Goal: Transaction & Acquisition: Purchase product/service

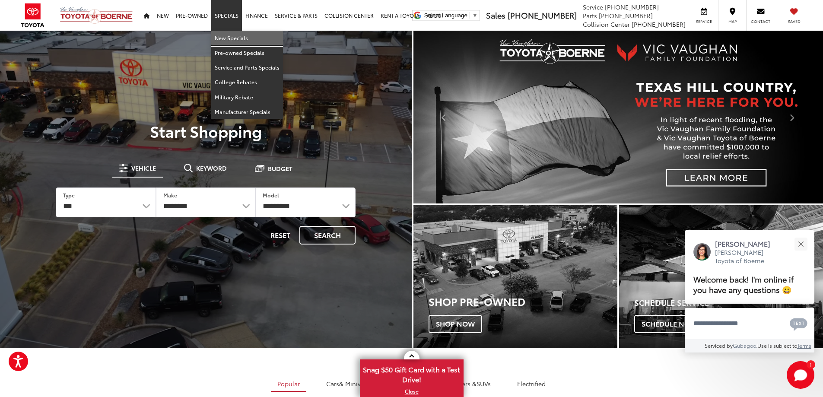
click at [229, 36] on link "New Specials" at bounding box center [247, 38] width 72 height 15
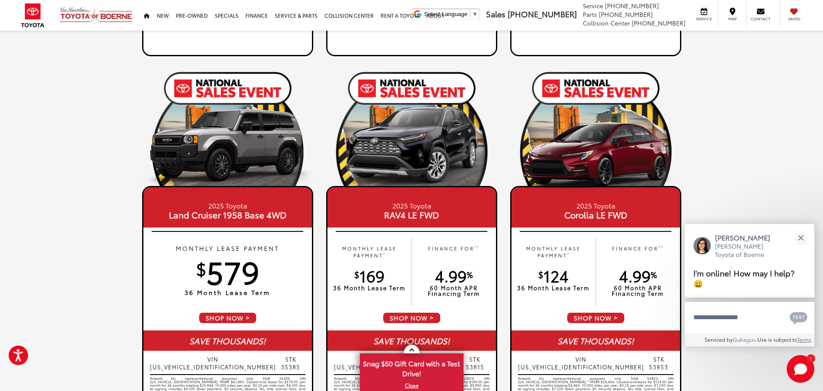
scroll to position [821, 0]
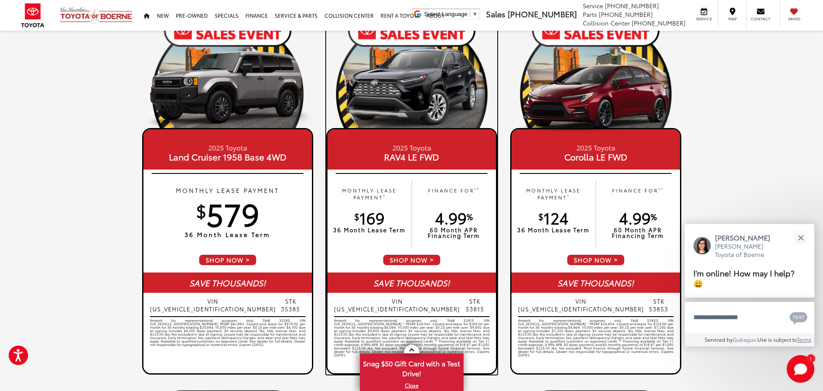
click at [423, 261] on span "SHOP NOW" at bounding box center [411, 260] width 59 height 12
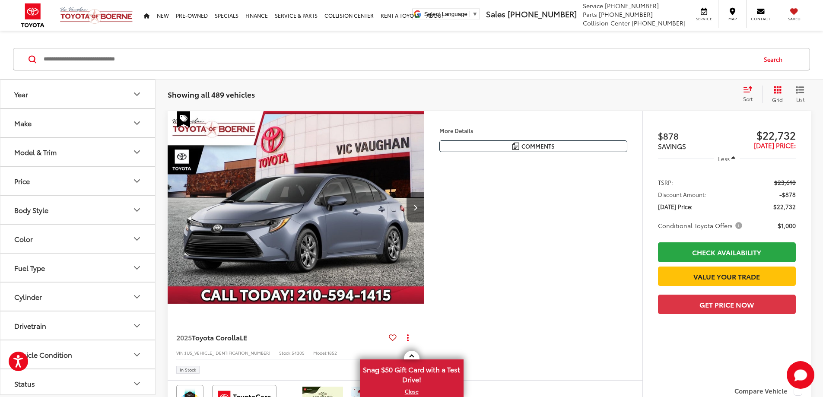
scroll to position [86, 0]
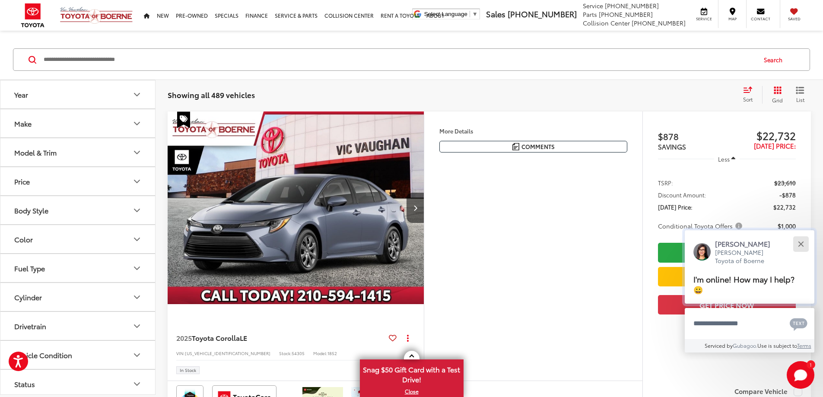
click at [805, 239] on button "Close" at bounding box center [801, 244] width 19 height 19
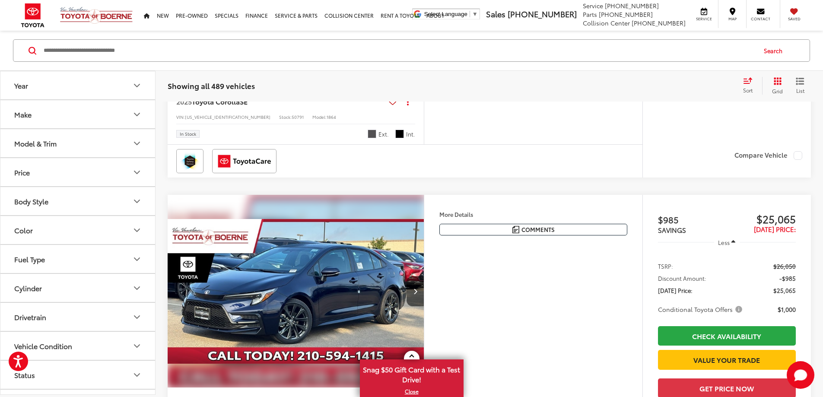
scroll to position [2247, 0]
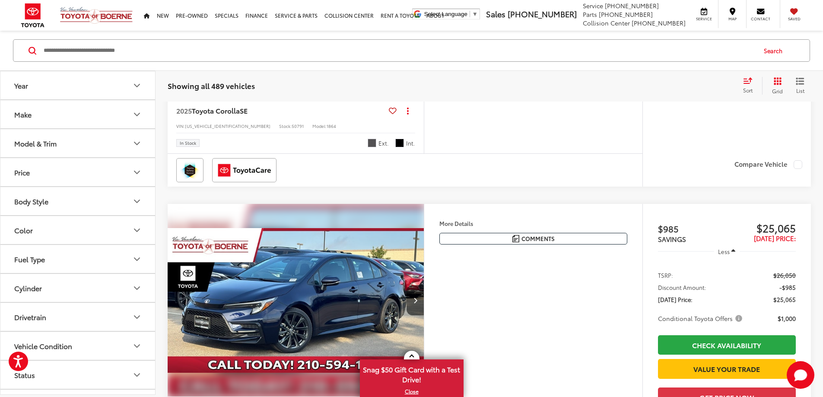
click at [139, 115] on icon "Make" at bounding box center [137, 114] width 10 height 10
click at [139, 115] on icon "Make" at bounding box center [136, 114] width 5 height 3
click at [133, 148] on button "Model & Trim" at bounding box center [78, 143] width 156 height 28
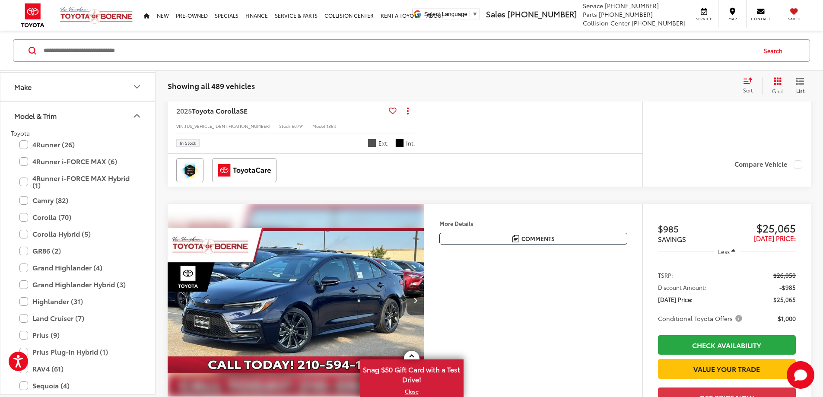
scroll to position [43, 0]
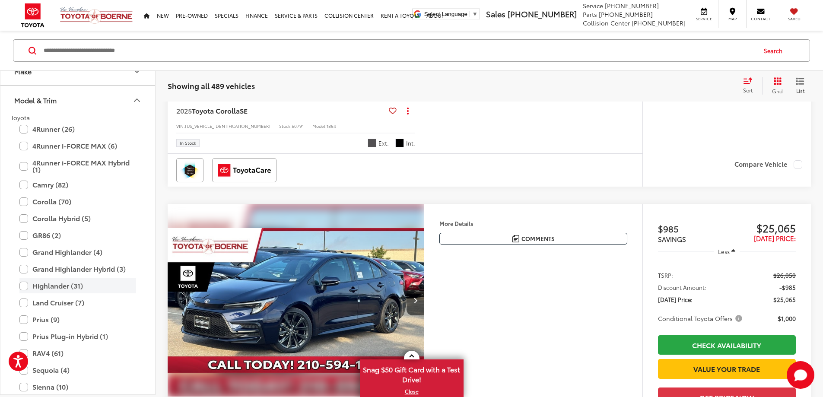
click at [24, 288] on label "Highlander (31)" at bounding box center [77, 285] width 117 height 15
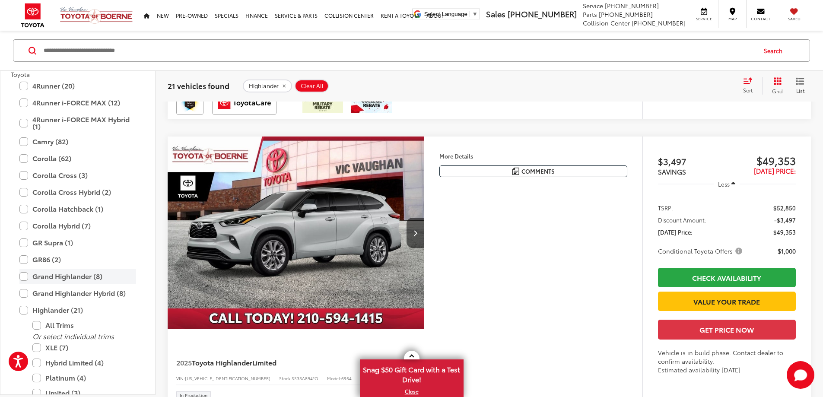
scroll to position [130, 0]
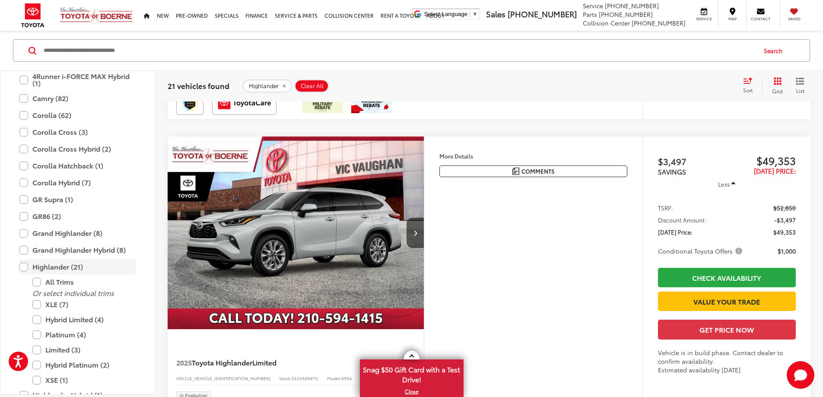
click at [22, 265] on label "Highlander (21)" at bounding box center [77, 266] width 117 height 15
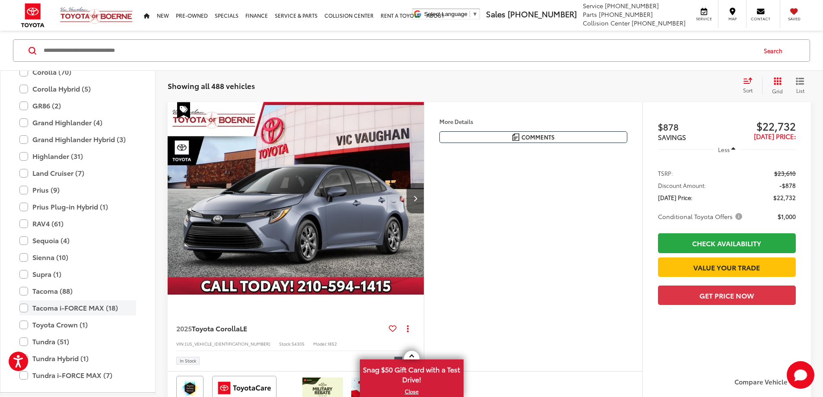
scroll to position [211, 0]
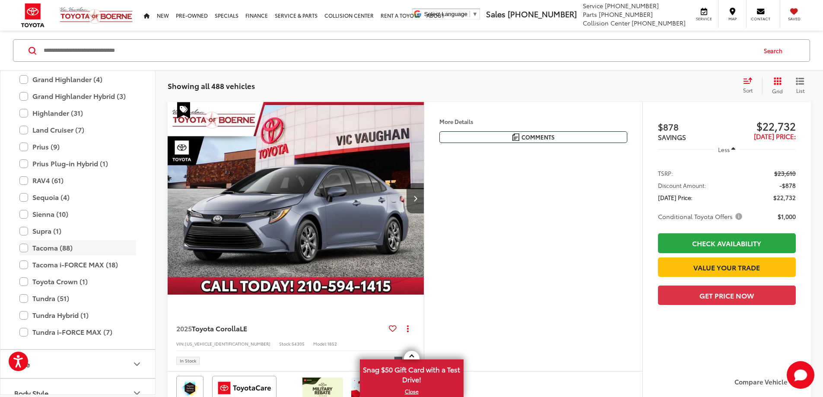
click at [24, 249] on label "Tacoma (88)" at bounding box center [77, 247] width 117 height 15
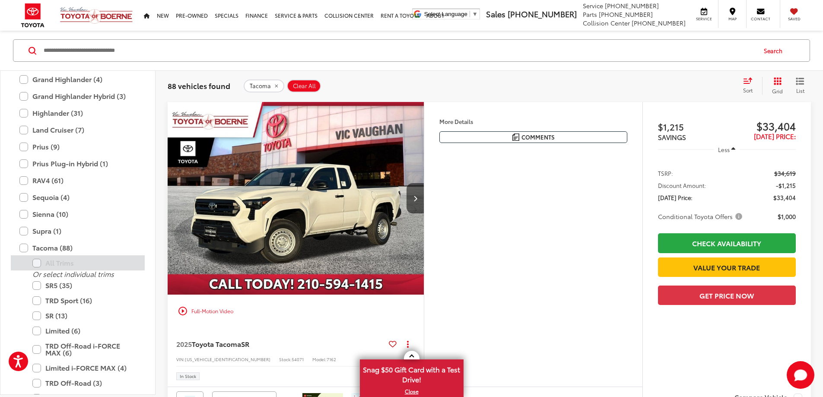
click at [35, 264] on label "All Trims" at bounding box center [84, 262] width 104 height 15
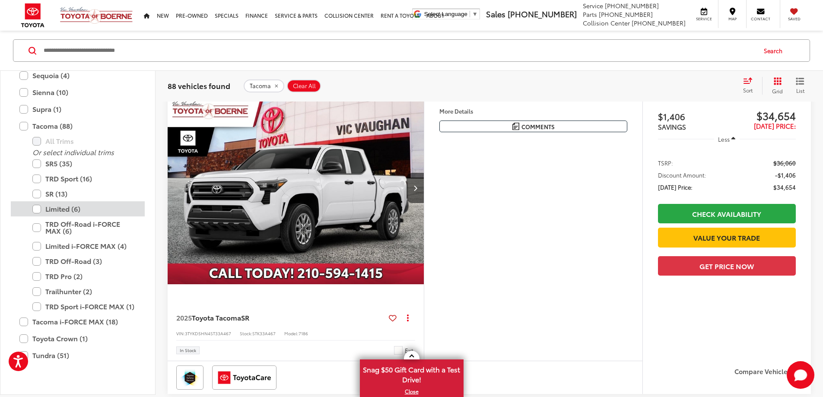
scroll to position [384, 0]
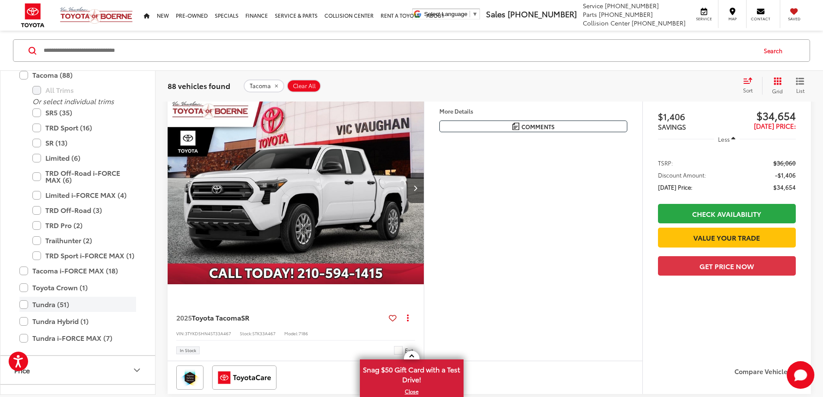
click at [25, 305] on label "Tundra (51)" at bounding box center [77, 304] width 117 height 15
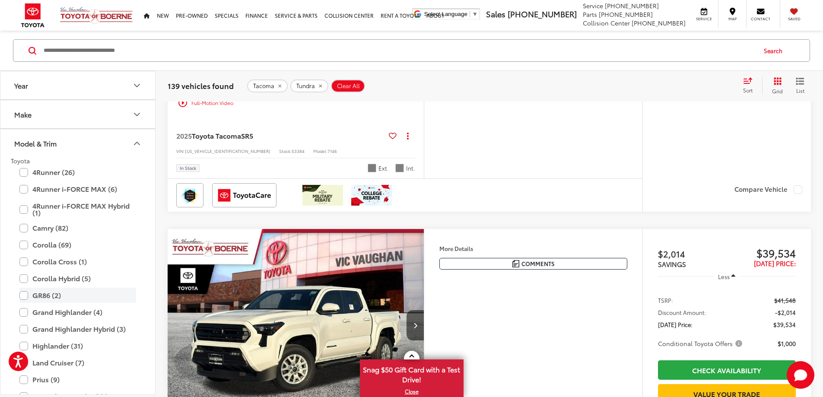
click at [24, 296] on label "GR86 (2)" at bounding box center [77, 295] width 117 height 15
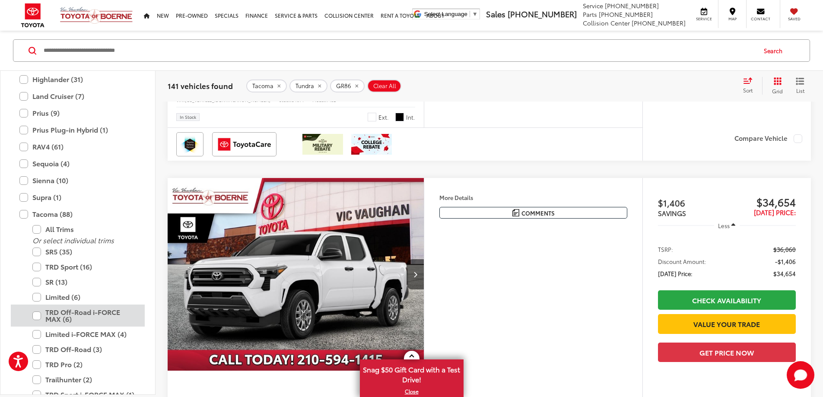
scroll to position [305, 0]
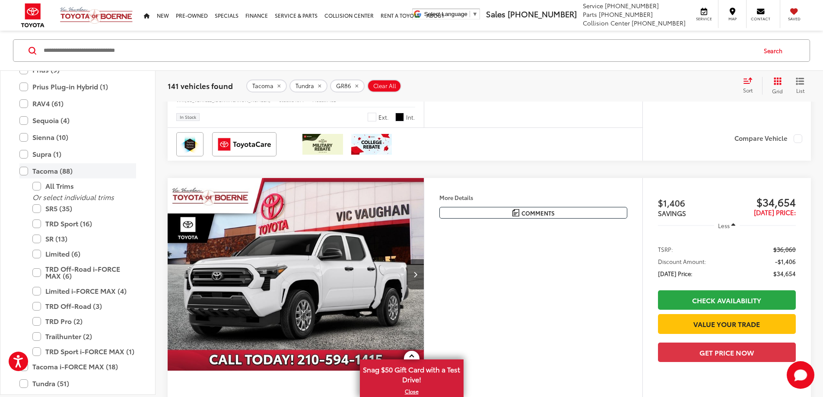
click at [25, 170] on label "Tacoma (88)" at bounding box center [77, 170] width 117 height 15
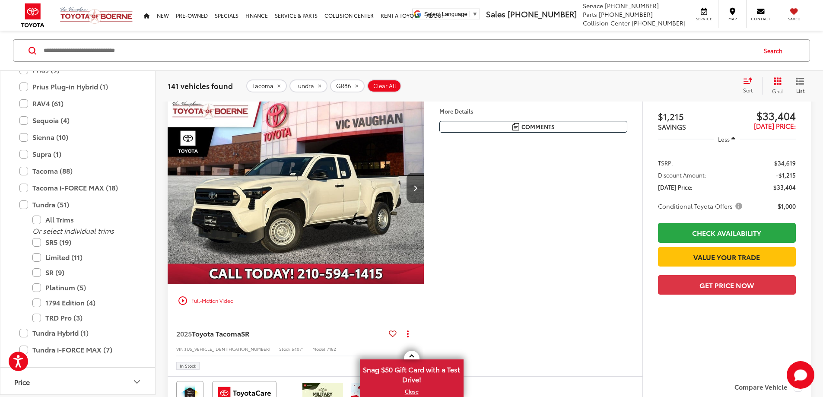
scroll to position [96, 0]
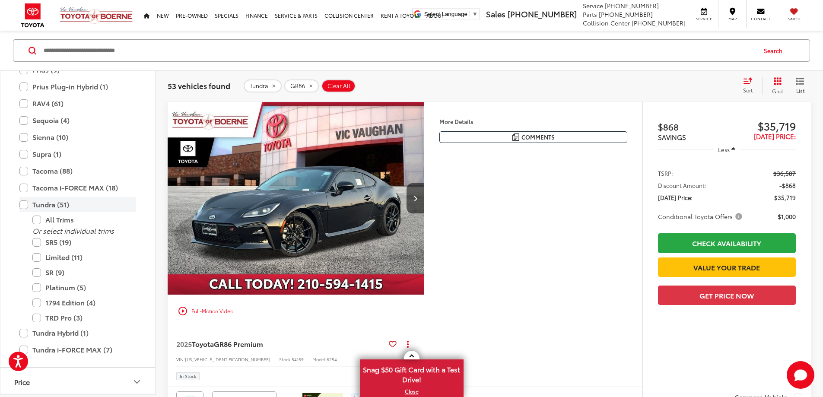
click at [24, 208] on label "Tundra (51)" at bounding box center [77, 204] width 117 height 15
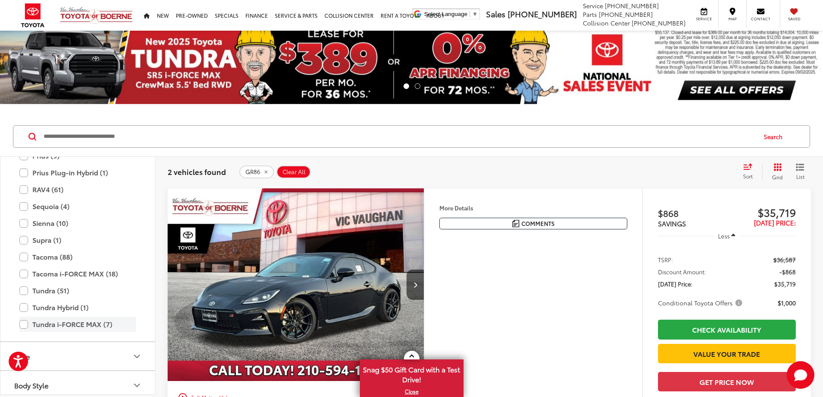
scroll to position [261, 0]
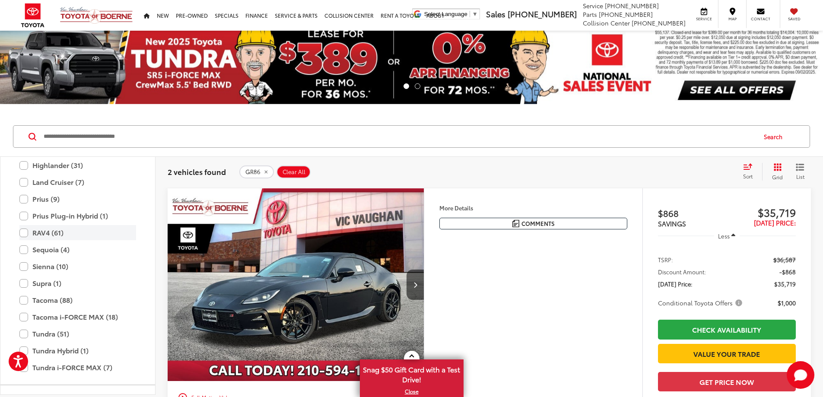
click at [23, 234] on label "RAV4 (61)" at bounding box center [77, 232] width 117 height 15
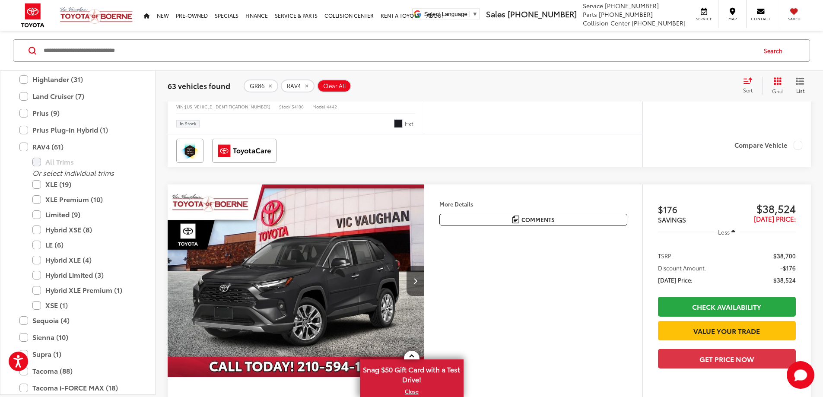
scroll to position [1954, 0]
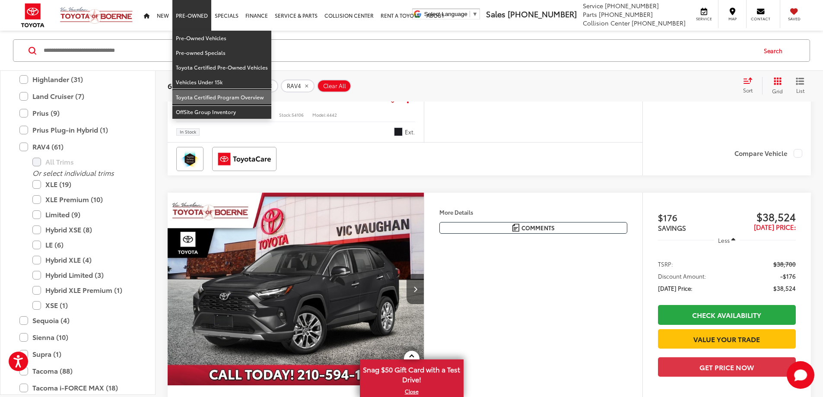
click at [180, 98] on link "Toyota Certified Program Overview" at bounding box center [221, 97] width 99 height 15
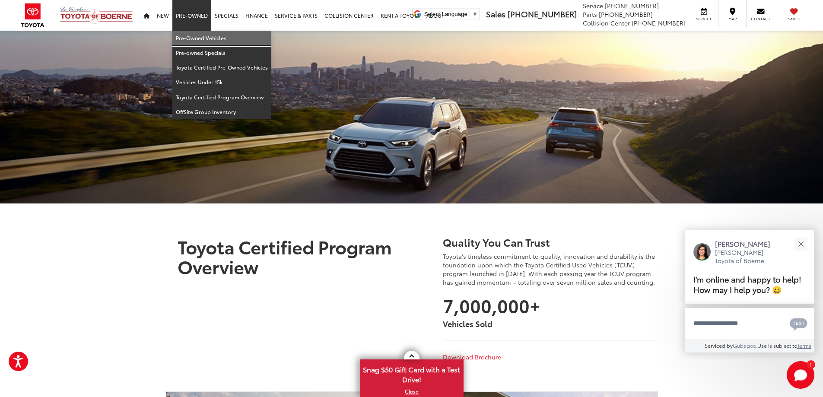
click at [186, 37] on link "Pre-Owned Vehicles" at bounding box center [221, 38] width 99 height 15
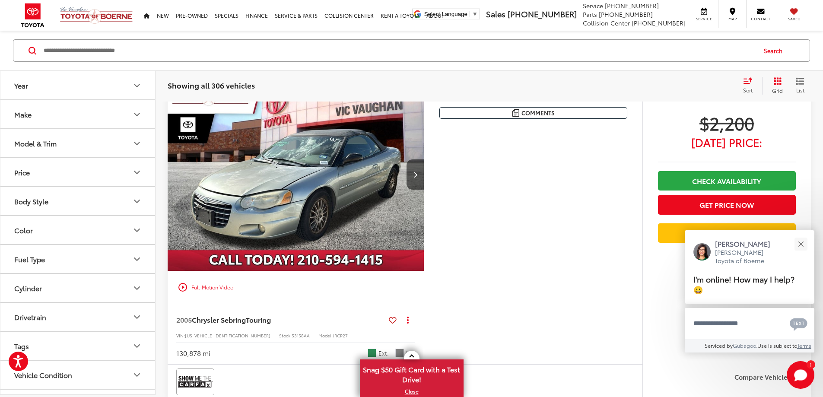
scroll to position [432, 0]
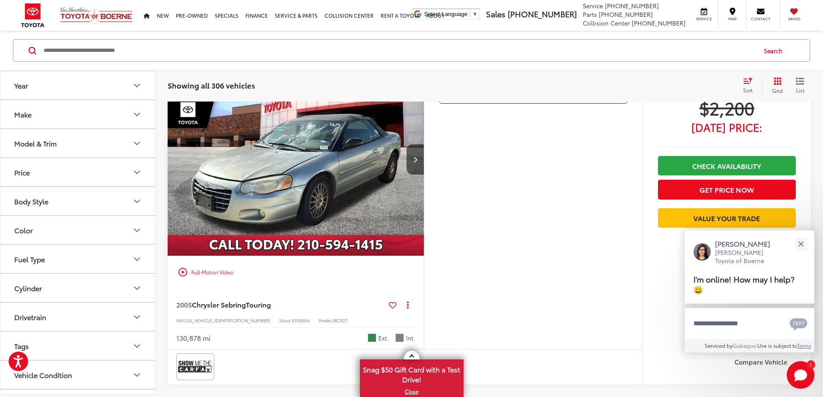
click at [139, 114] on icon "Make" at bounding box center [136, 114] width 5 height 3
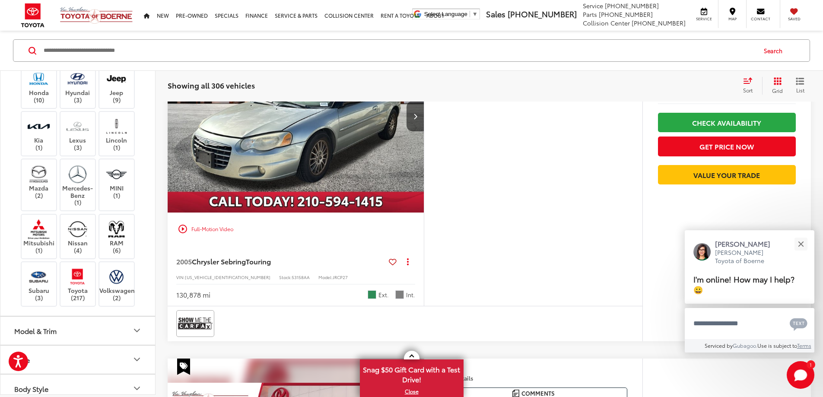
scroll to position [173, 0]
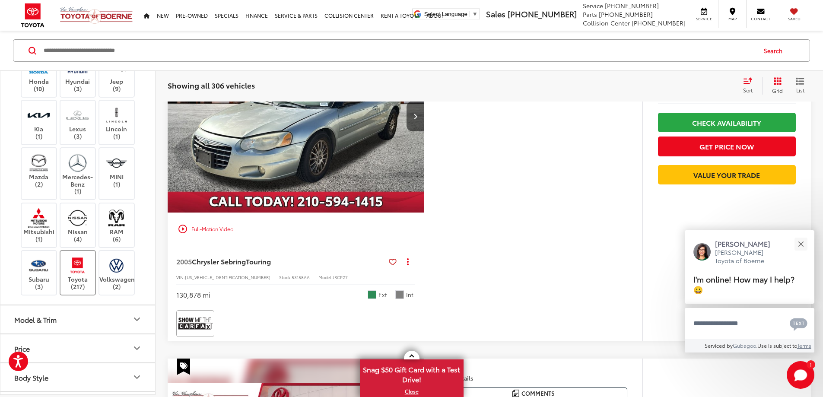
click at [76, 269] on img at bounding box center [78, 265] width 24 height 20
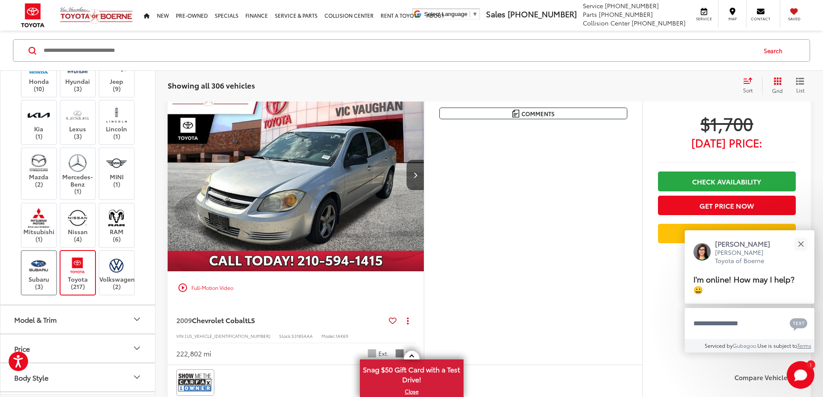
scroll to position [54, 0]
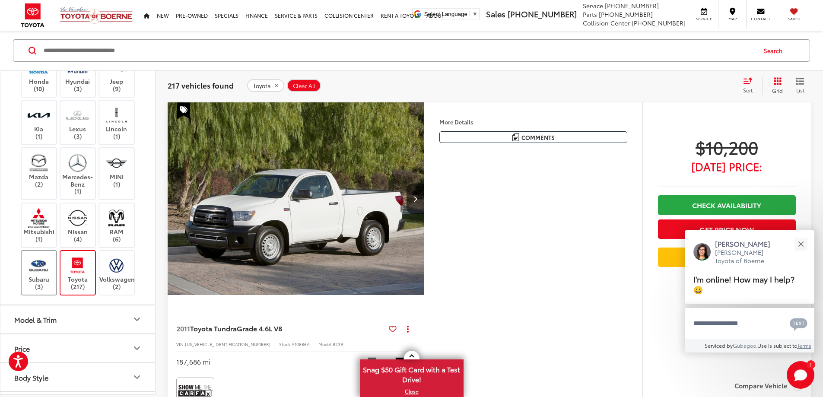
click at [40, 269] on img at bounding box center [39, 265] width 24 height 20
click at [115, 275] on label "Volkswagen (2)" at bounding box center [116, 272] width 35 height 35
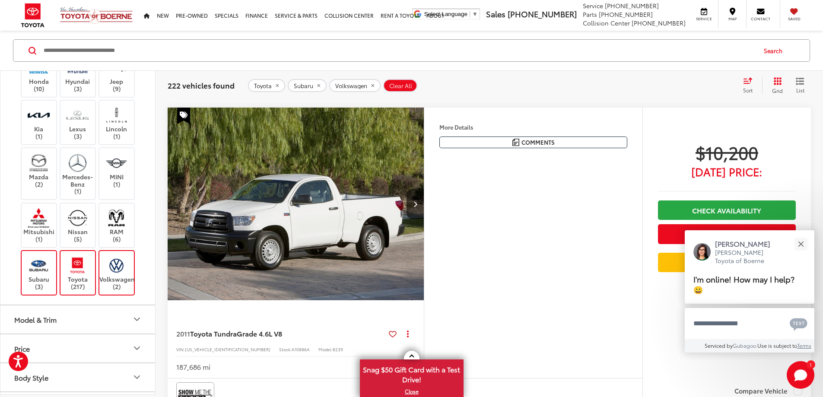
scroll to position [400, 0]
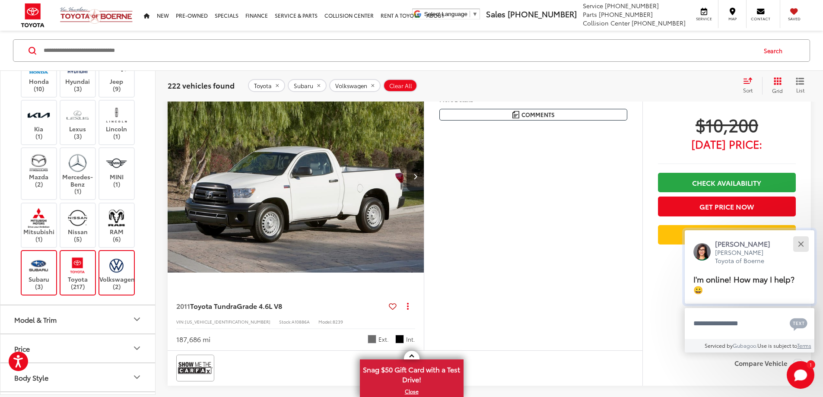
click at [800, 242] on div "Close" at bounding box center [801, 244] width 6 height 6
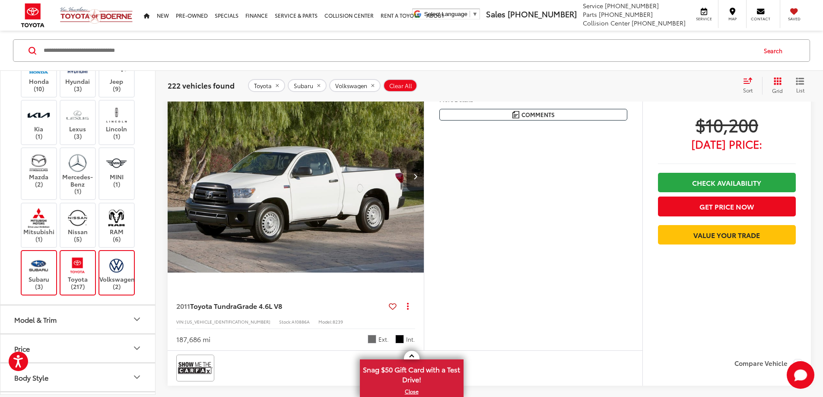
click at [0, 0] on button "More..." at bounding box center [0, 0] width 0 height 0
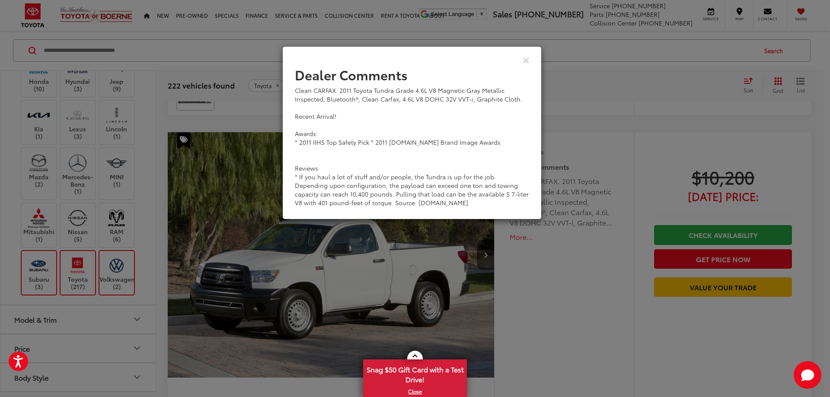
click at [529, 54] on div "View Comments" at bounding box center [411, 59] width 259 height 33
click at [525, 59] on icon "Close" at bounding box center [526, 59] width 7 height 9
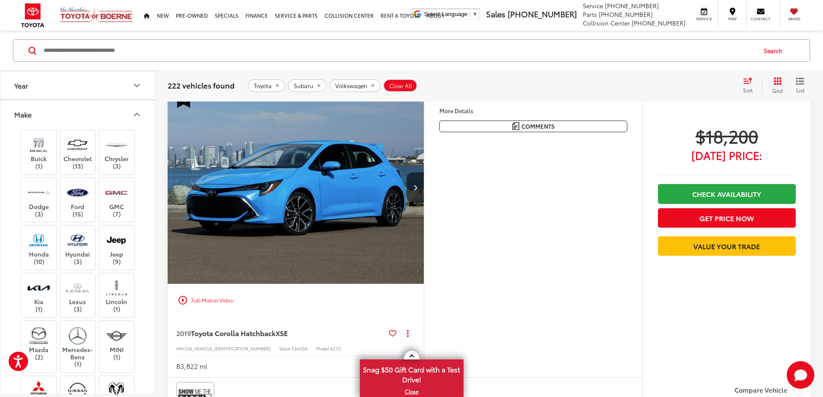
scroll to position [2388, 0]
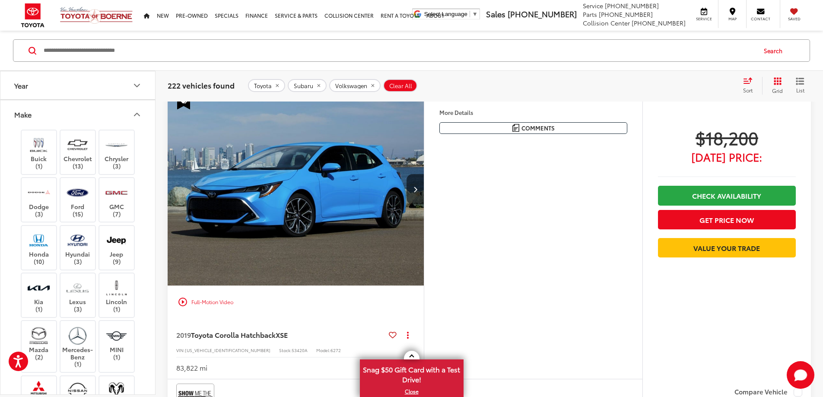
click at [135, 88] on icon "Year" at bounding box center [137, 85] width 10 height 10
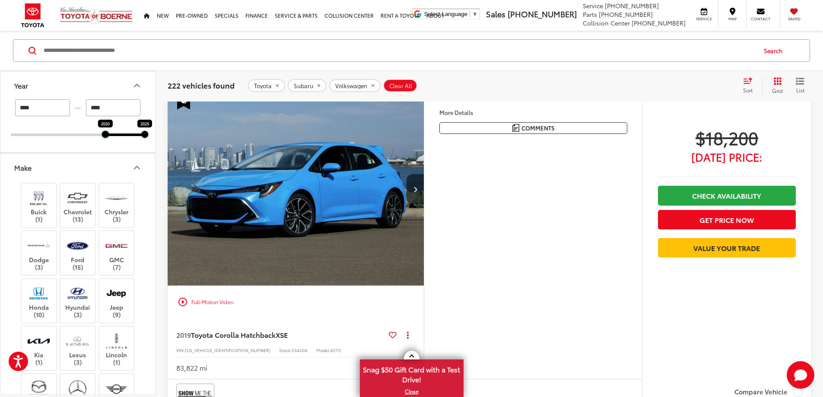
drag, startPoint x: 13, startPoint y: 134, endPoint x: 109, endPoint y: 139, distance: 96.9
click at [109, 139] on div "**** — **** 2020 2025" at bounding box center [77, 125] width 155 height 53
type input "****"
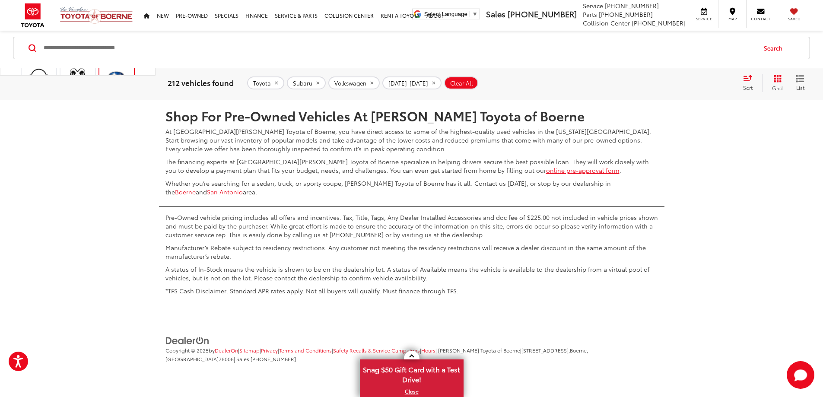
scroll to position [4583, 0]
click at [650, 82] on link "2" at bounding box center [656, 75] width 13 height 16
click at [663, 82] on link "3" at bounding box center [669, 75] width 13 height 16
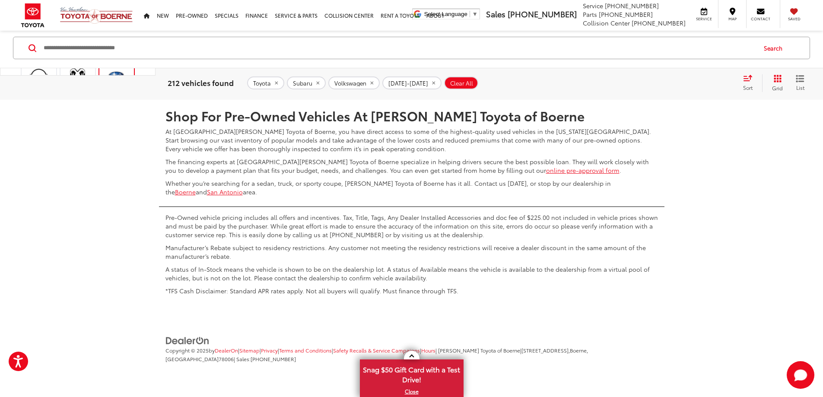
click at [676, 82] on link "4" at bounding box center [682, 75] width 13 height 16
click at [676, 82] on link "5" at bounding box center [682, 75] width 13 height 16
click at [676, 82] on link "6" at bounding box center [682, 75] width 13 height 16
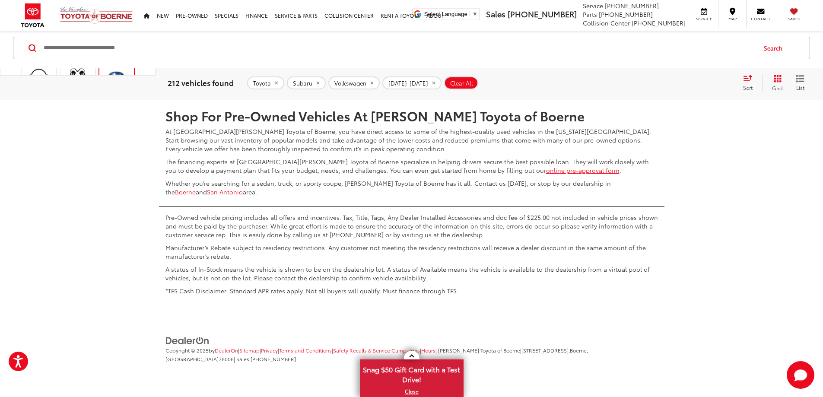
scroll to position [4549, 0]
click at [676, 82] on link "7" at bounding box center [682, 75] width 13 height 16
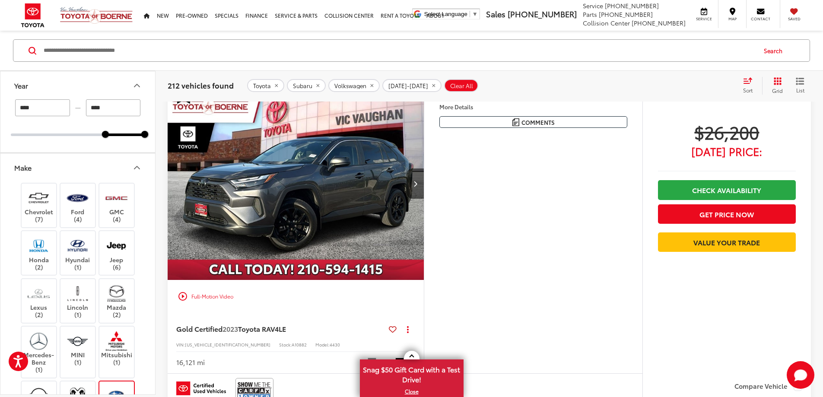
scroll to position [54, 0]
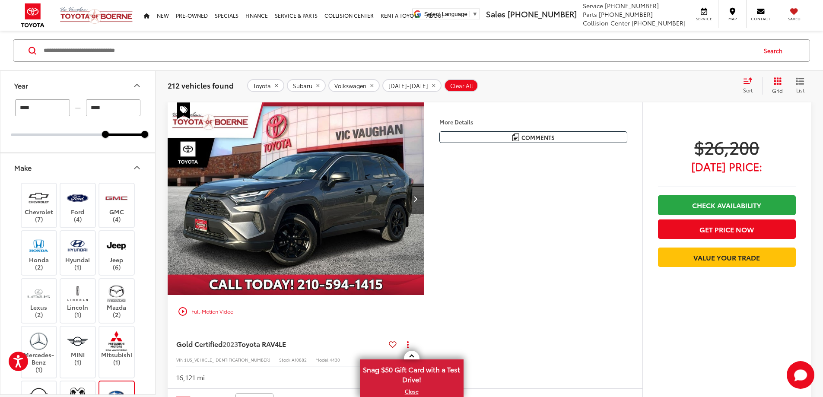
click at [0, 0] on button "More..." at bounding box center [0, 0] width 0 height 0
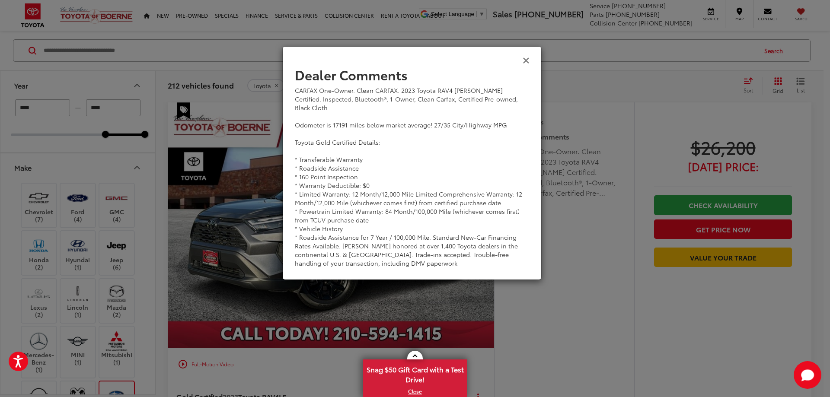
click at [525, 61] on icon "Close" at bounding box center [526, 59] width 7 height 9
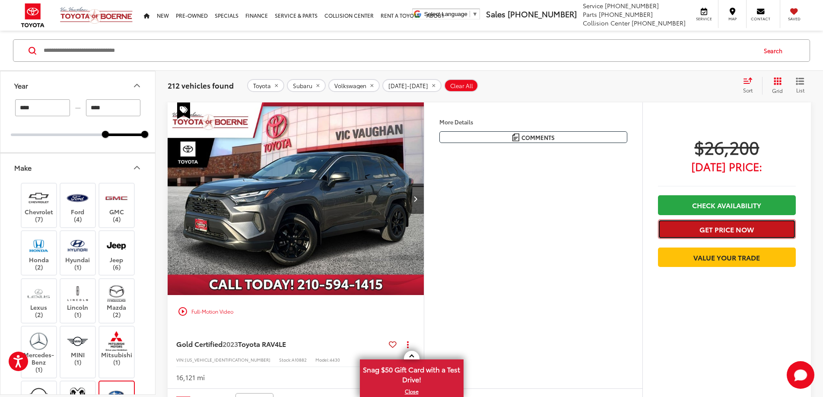
click at [688, 229] on button "Get Price Now" at bounding box center [727, 229] width 138 height 19
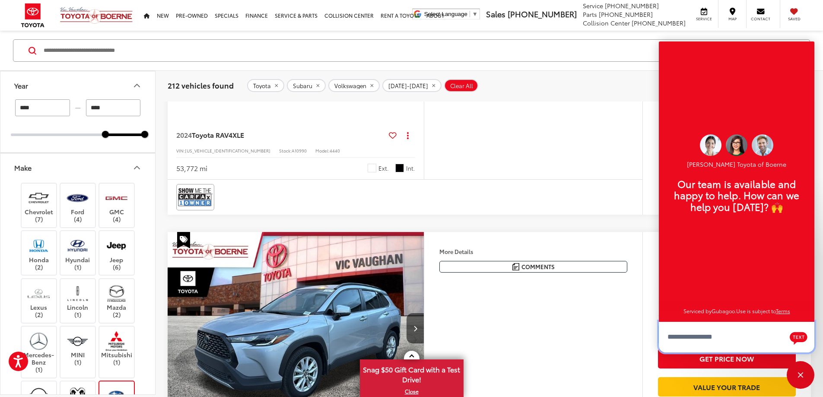
scroll to position [1567, 0]
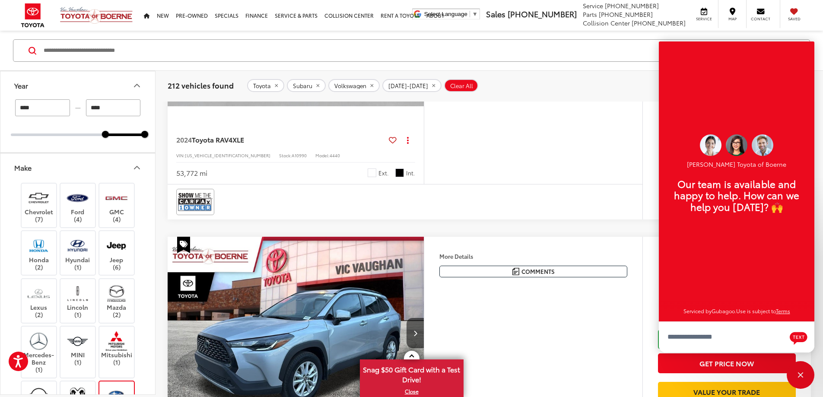
click at [609, 184] on div "More Details Comments Dealer Comments CARFAX One-Owner. Clean CARFAX. 2024 Toyo…" at bounding box center [533, 49] width 219 height 271
click at [576, 184] on div "More Details Comments Dealer Comments CARFAX One-Owner. Clean CARFAX. 2024 Toyo…" at bounding box center [533, 49] width 219 height 271
click at [793, 382] on div "Close" at bounding box center [801, 375] width 28 height 28
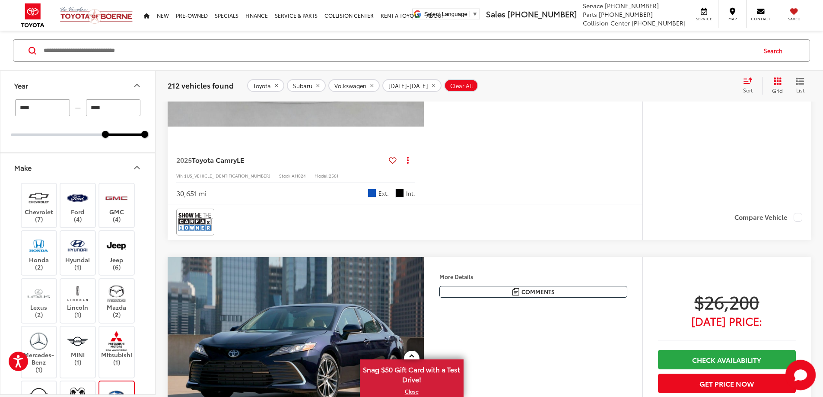
scroll to position [3166, 0]
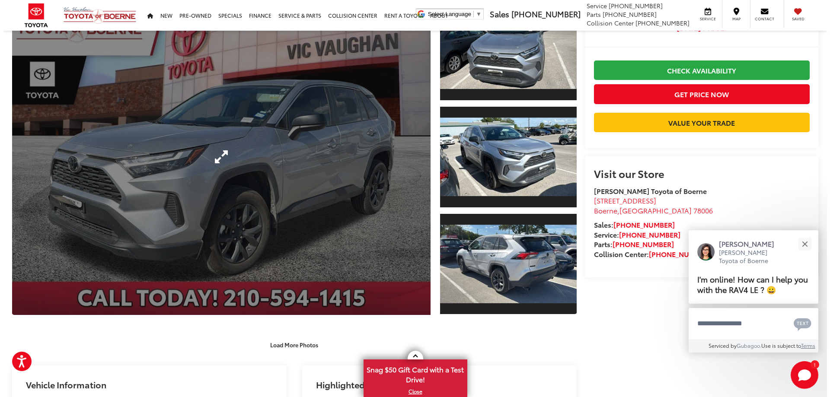
scroll to position [43, 0]
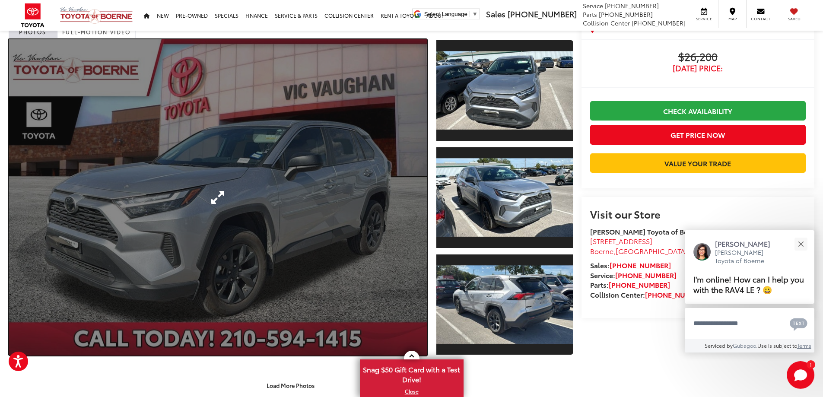
click at [360, 218] on link "Expand Photo 0" at bounding box center [218, 197] width 418 height 316
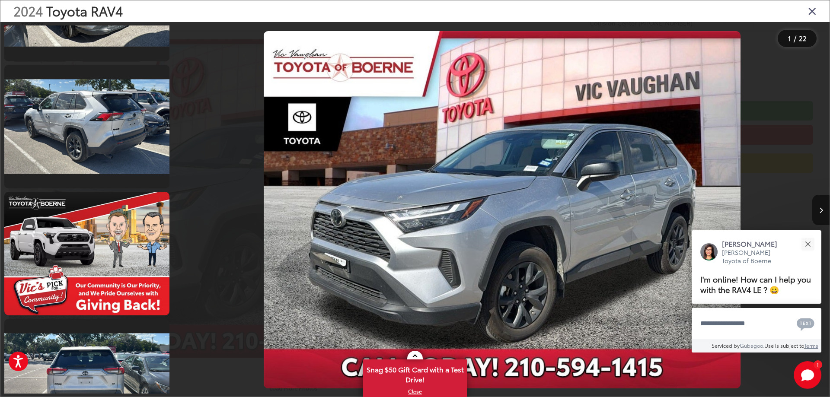
scroll to position [346, 0]
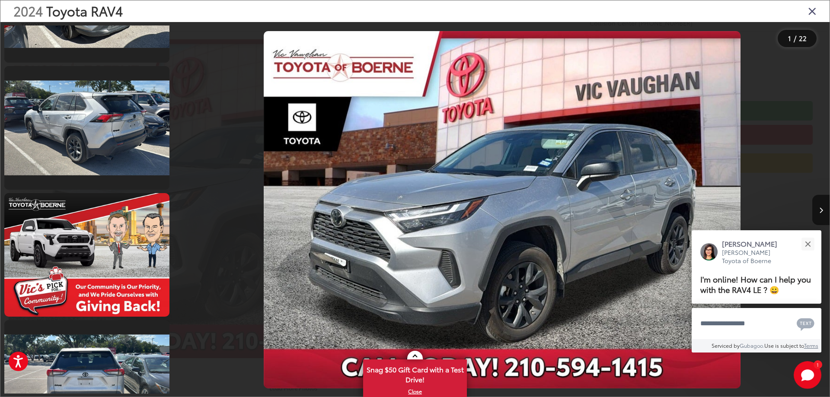
click at [491, 258] on img "2024 Toyota RAV4 LE 0" at bounding box center [502, 209] width 477 height 357
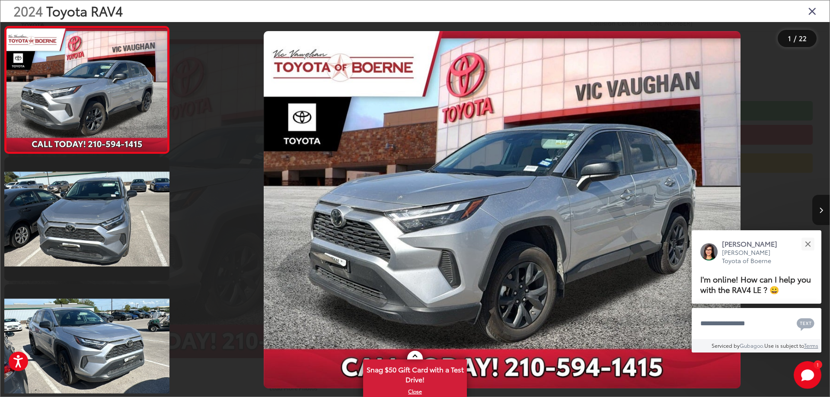
click at [822, 213] on icon "Next image" at bounding box center [821, 210] width 4 height 6
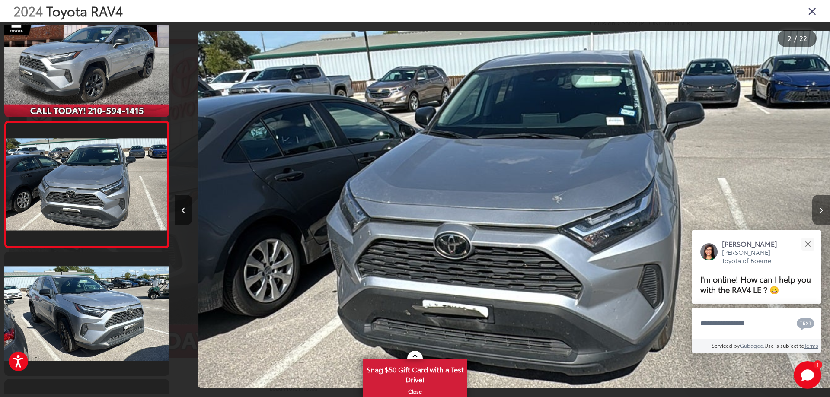
scroll to position [0, 654]
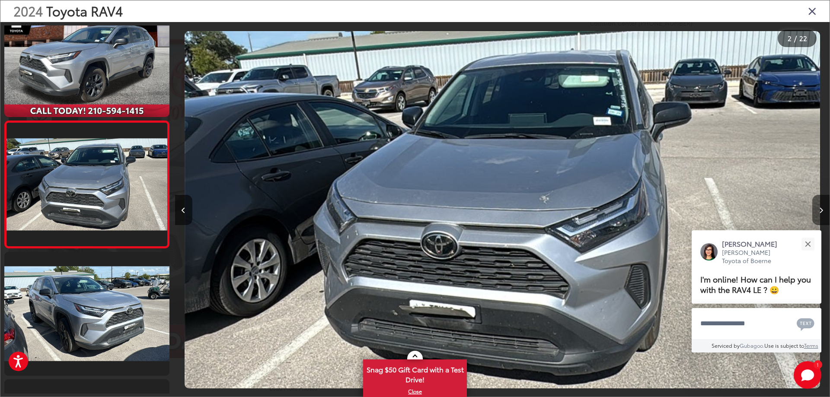
click at [822, 213] on icon "Next image" at bounding box center [821, 210] width 4 height 6
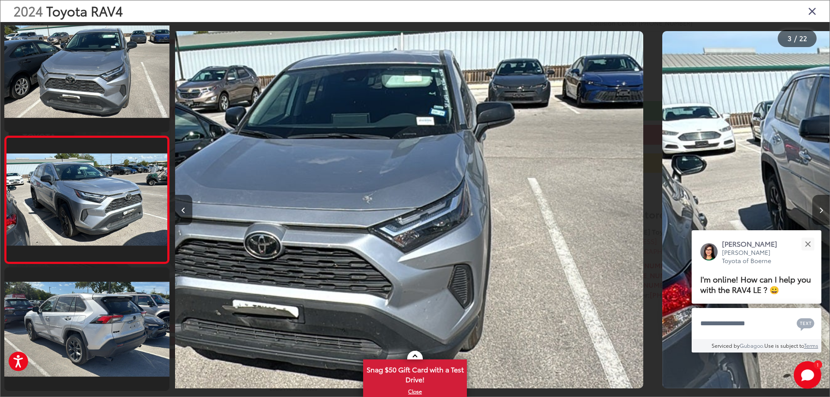
scroll to position [159, 0]
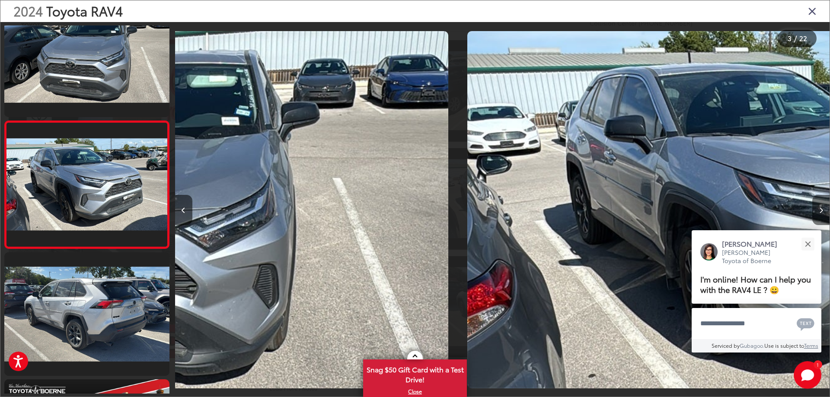
click at [822, 213] on icon "Next image" at bounding box center [821, 210] width 4 height 6
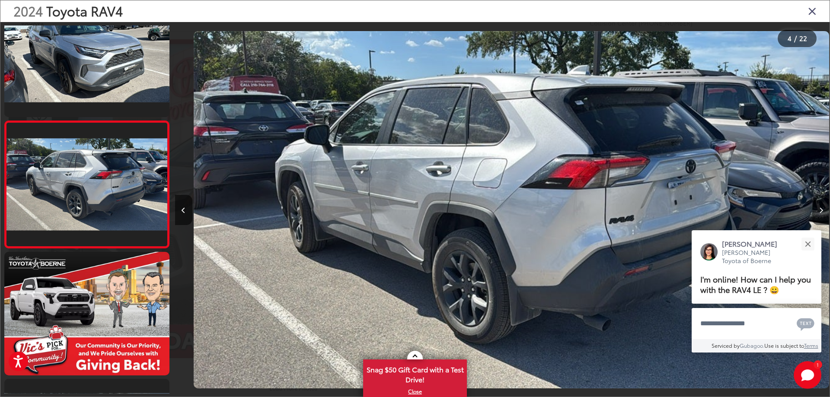
scroll to position [0, 1963]
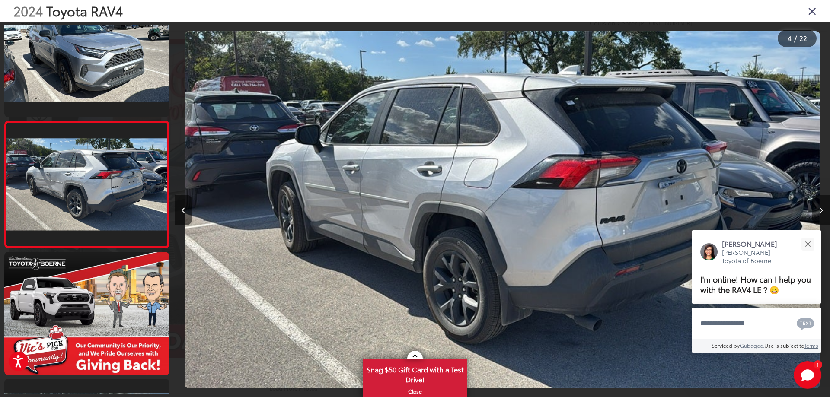
click at [822, 213] on icon "Next image" at bounding box center [821, 210] width 4 height 6
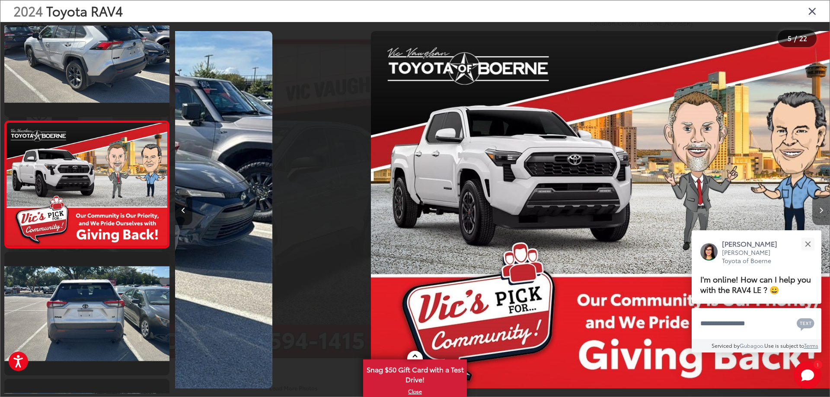
scroll to position [0, 2618]
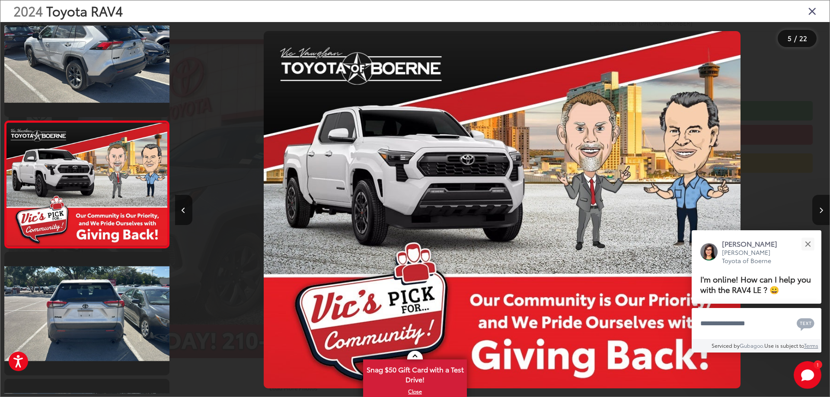
click at [822, 213] on icon "Next image" at bounding box center [821, 210] width 4 height 6
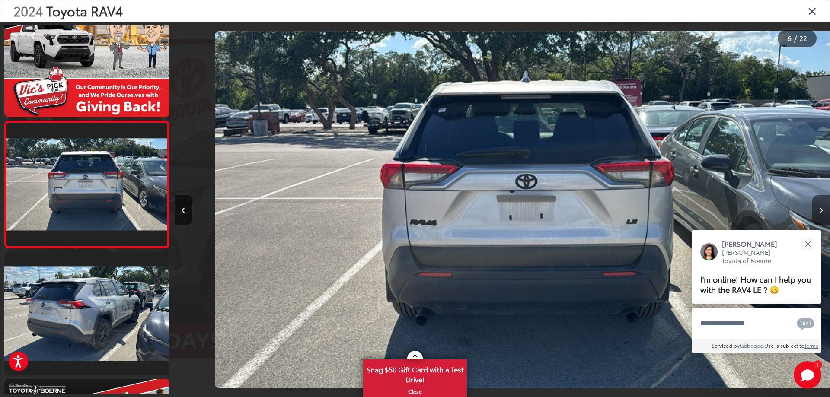
scroll to position [0, 3273]
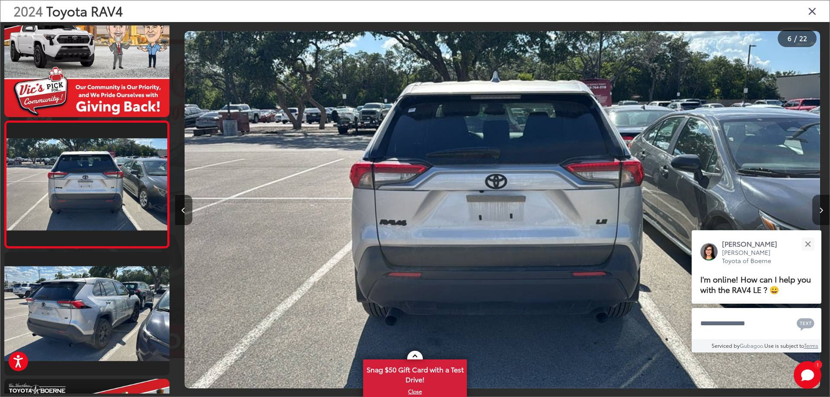
click at [822, 213] on icon "Next image" at bounding box center [821, 210] width 4 height 6
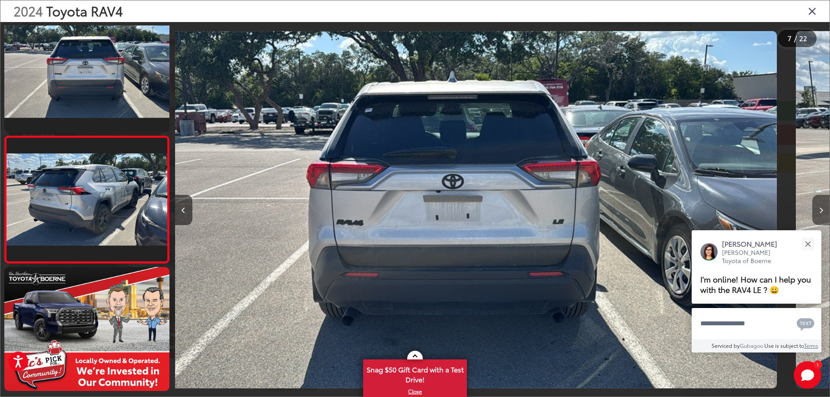
scroll to position [0, 0]
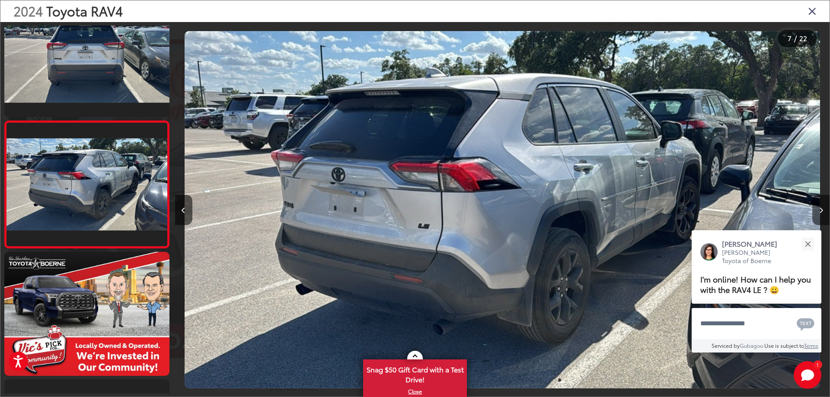
click at [822, 213] on icon "Next image" at bounding box center [821, 210] width 4 height 6
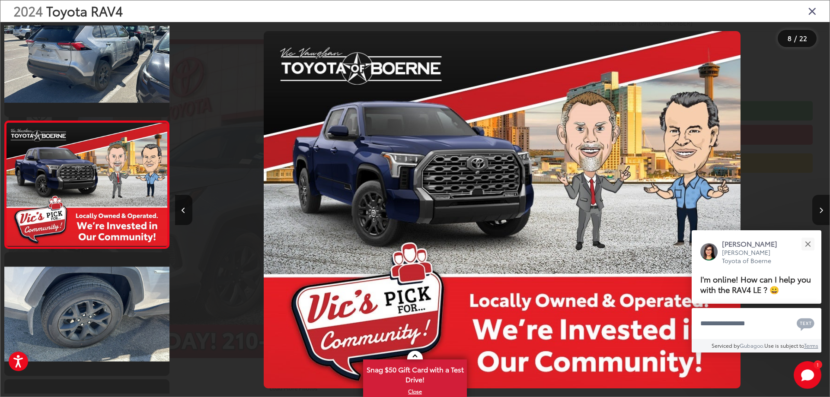
click at [822, 213] on icon "Next image" at bounding box center [821, 210] width 4 height 6
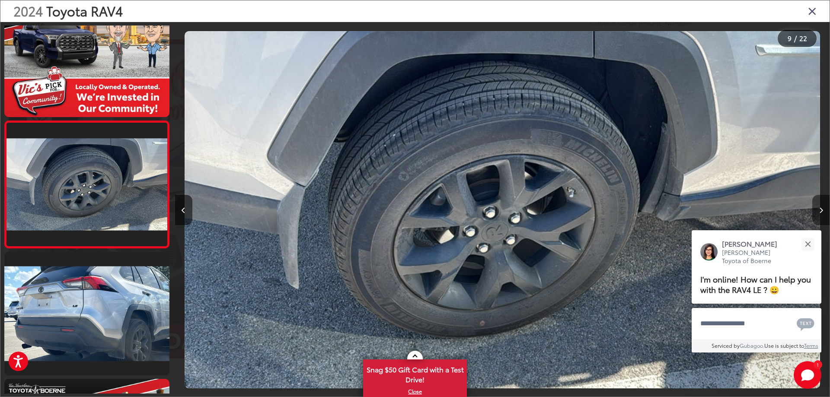
click at [822, 213] on icon "Next image" at bounding box center [821, 210] width 4 height 6
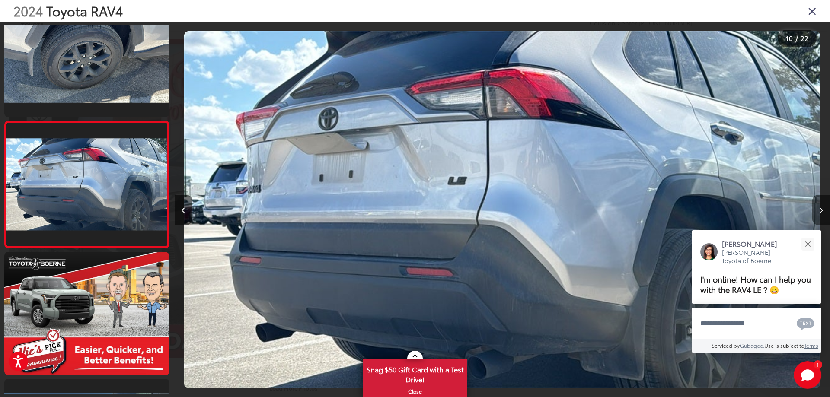
click at [822, 213] on icon "Next image" at bounding box center [821, 210] width 4 height 6
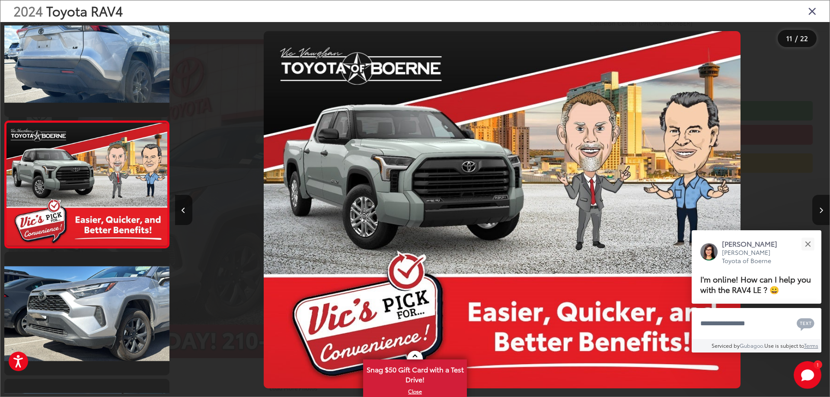
click at [822, 213] on icon "Next image" at bounding box center [821, 210] width 4 height 6
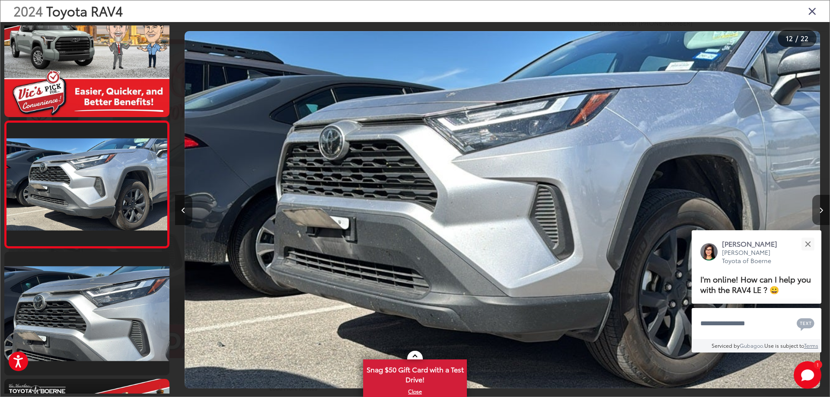
click at [822, 213] on icon "Next image" at bounding box center [821, 210] width 4 height 6
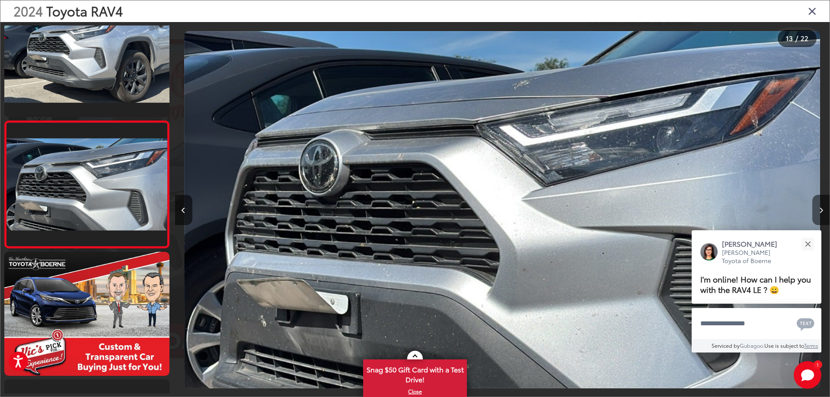
click at [822, 213] on icon "Next image" at bounding box center [821, 210] width 4 height 6
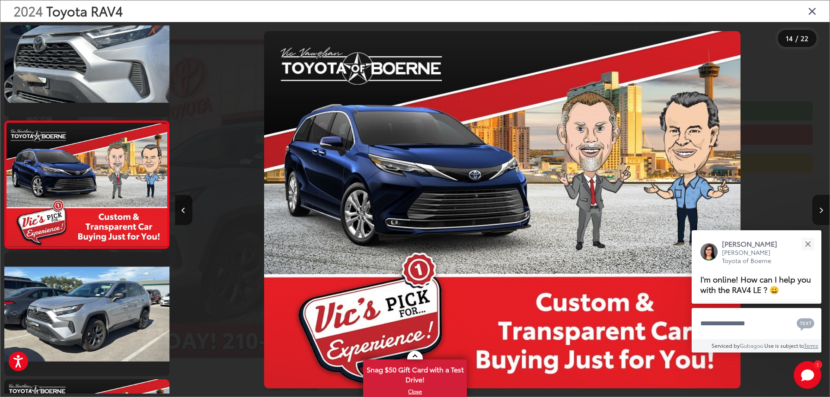
click at [822, 213] on icon "Next image" at bounding box center [821, 210] width 4 height 6
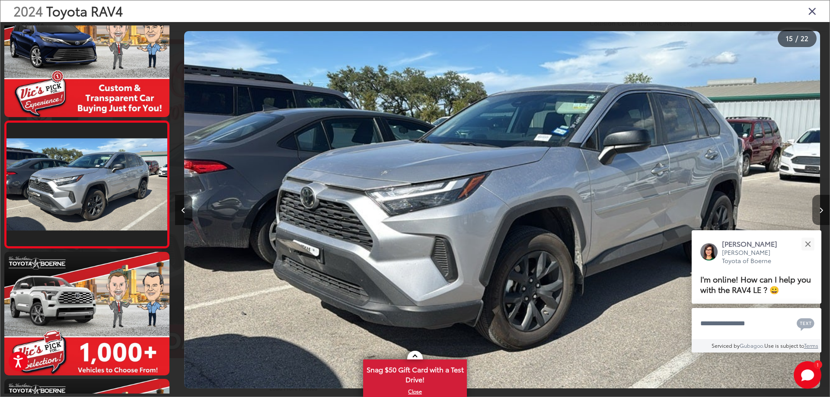
click at [813, 217] on button "Next image" at bounding box center [820, 210] width 17 height 30
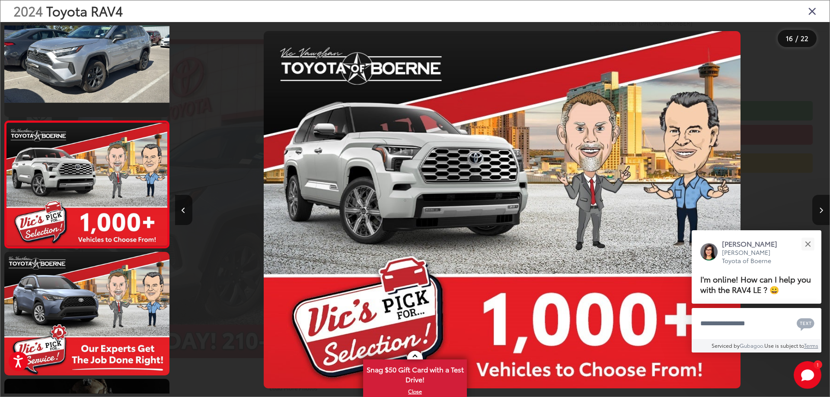
click at [813, 217] on button "Next image" at bounding box center [820, 210] width 17 height 30
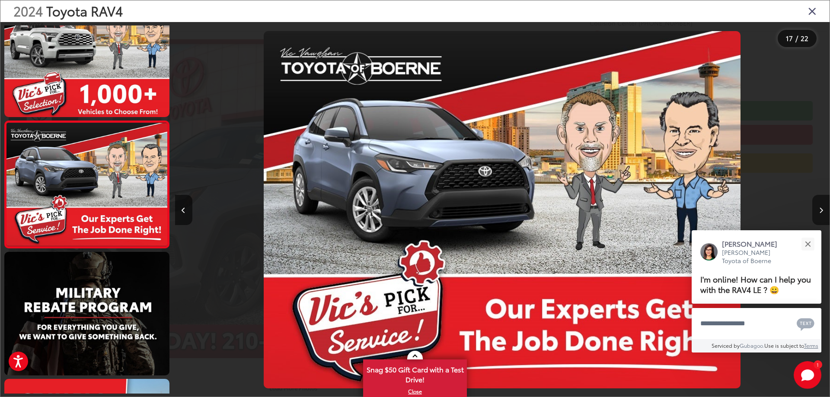
click at [813, 217] on button "Next image" at bounding box center [820, 210] width 17 height 30
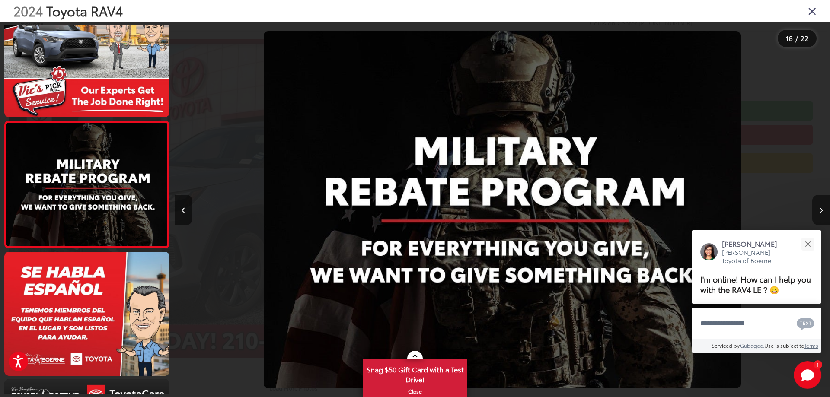
click at [813, 217] on button "Next image" at bounding box center [820, 210] width 17 height 30
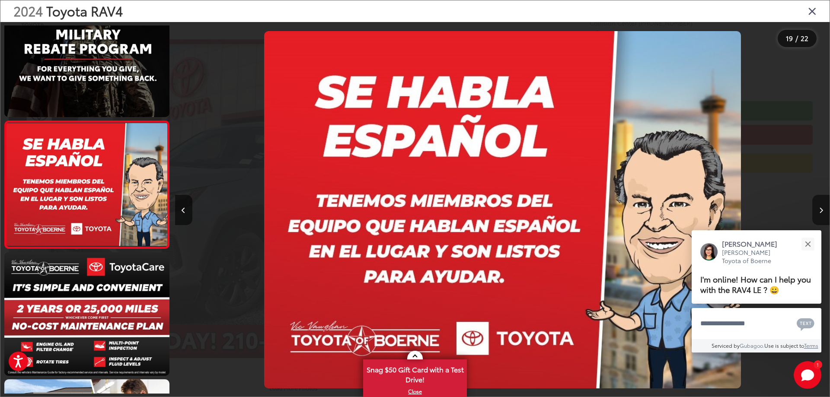
click at [813, 217] on button "Next image" at bounding box center [820, 210] width 17 height 30
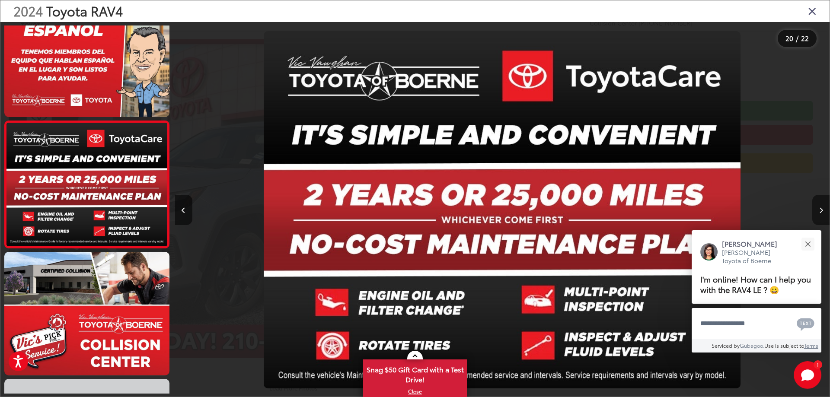
click at [813, 217] on button "Next image" at bounding box center [820, 210] width 17 height 30
